Goal: Navigation & Orientation: Find specific page/section

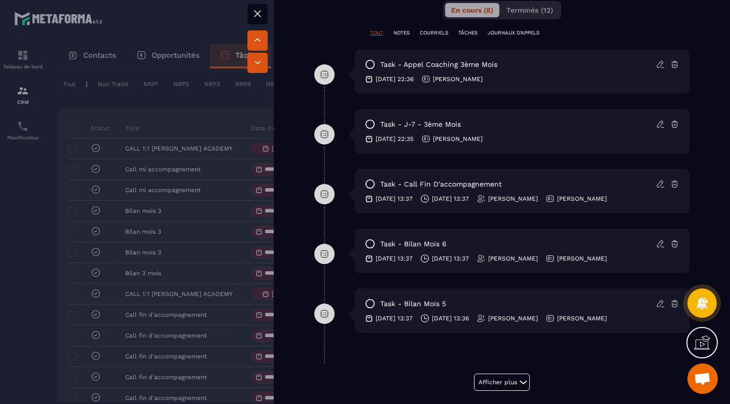
scroll to position [627, 0]
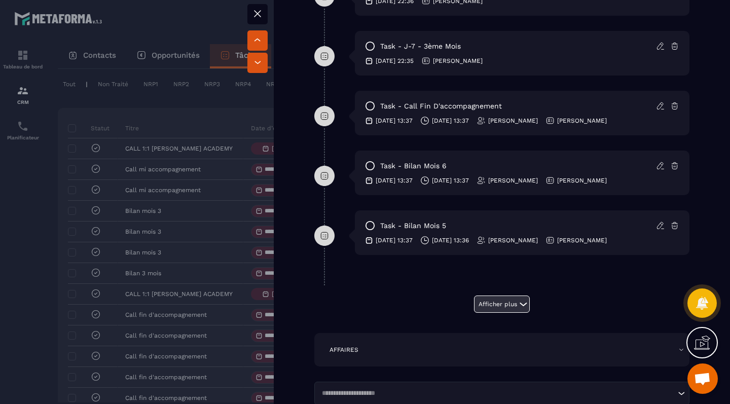
click at [491, 306] on button "Afficher plus" at bounding box center [502, 304] width 56 height 17
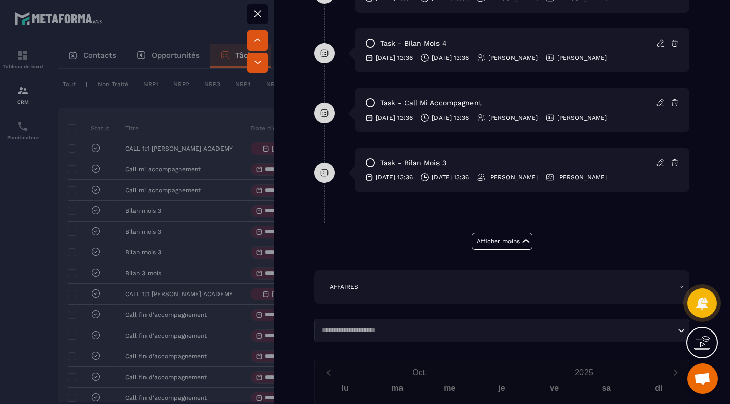
scroll to position [870, 0]
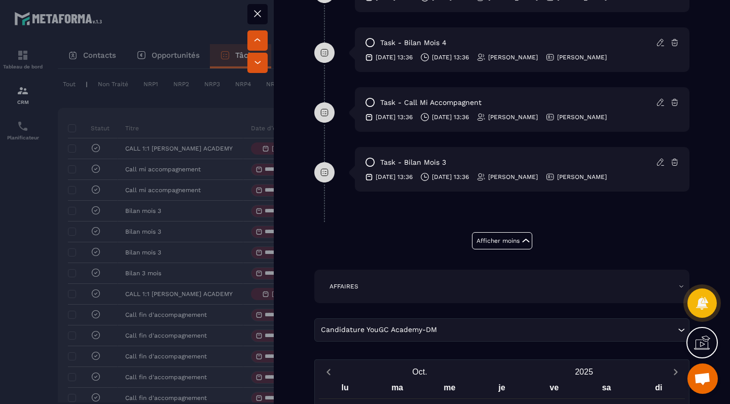
click at [184, 207] on div at bounding box center [365, 202] width 730 height 404
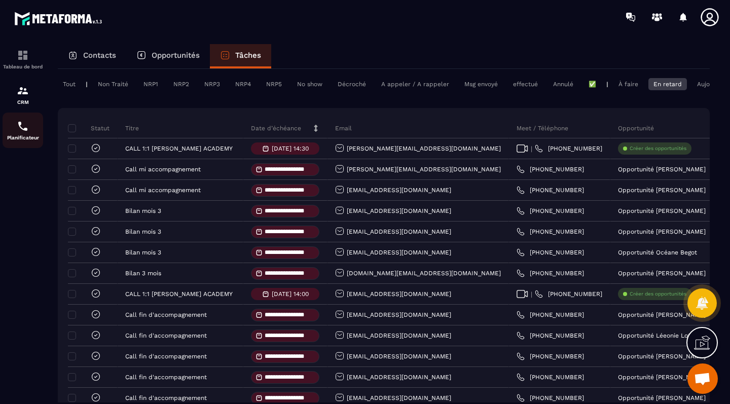
click at [27, 125] on img at bounding box center [23, 126] width 12 height 12
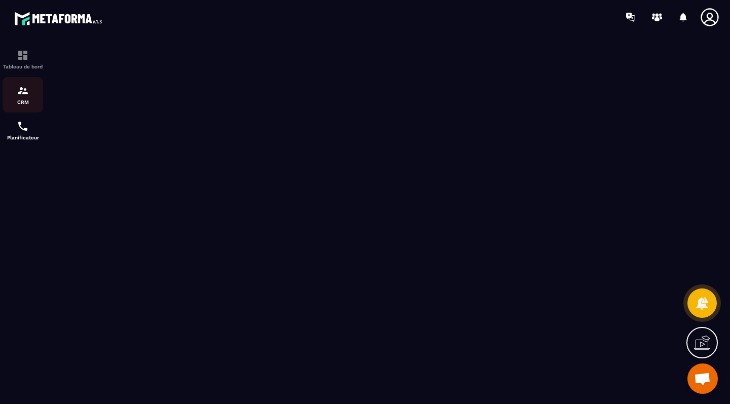
click at [10, 93] on div "CRM" at bounding box center [23, 95] width 41 height 20
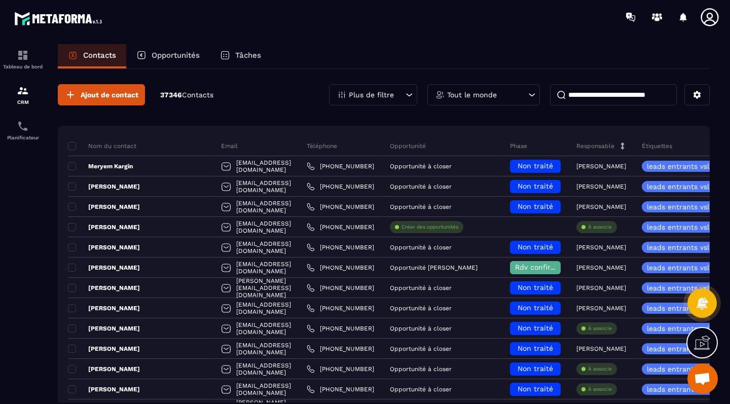
click at [250, 60] on div "Tâches" at bounding box center [240, 56] width 61 height 24
